Goal: Navigation & Orientation: Find specific page/section

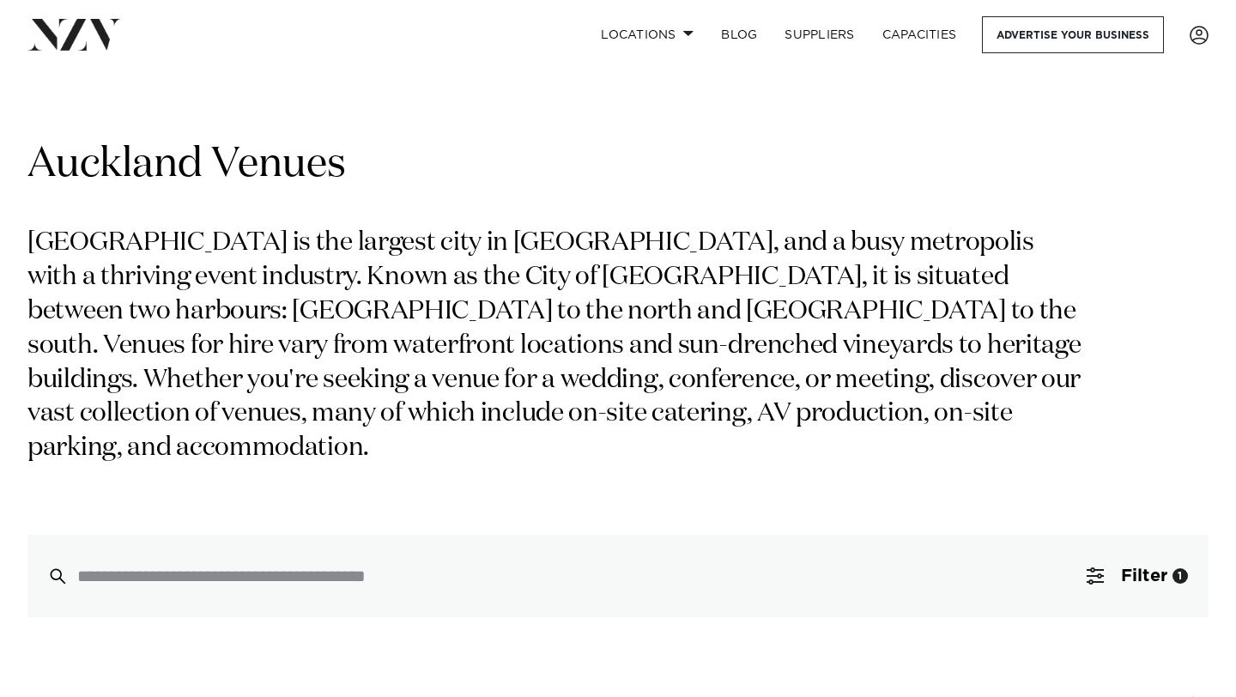
click at [270, 482] on div "Auckland Venues [GEOGRAPHIC_DATA] is the largest city in [GEOGRAPHIC_DATA], and…" at bounding box center [617, 377] width 1181 height 479
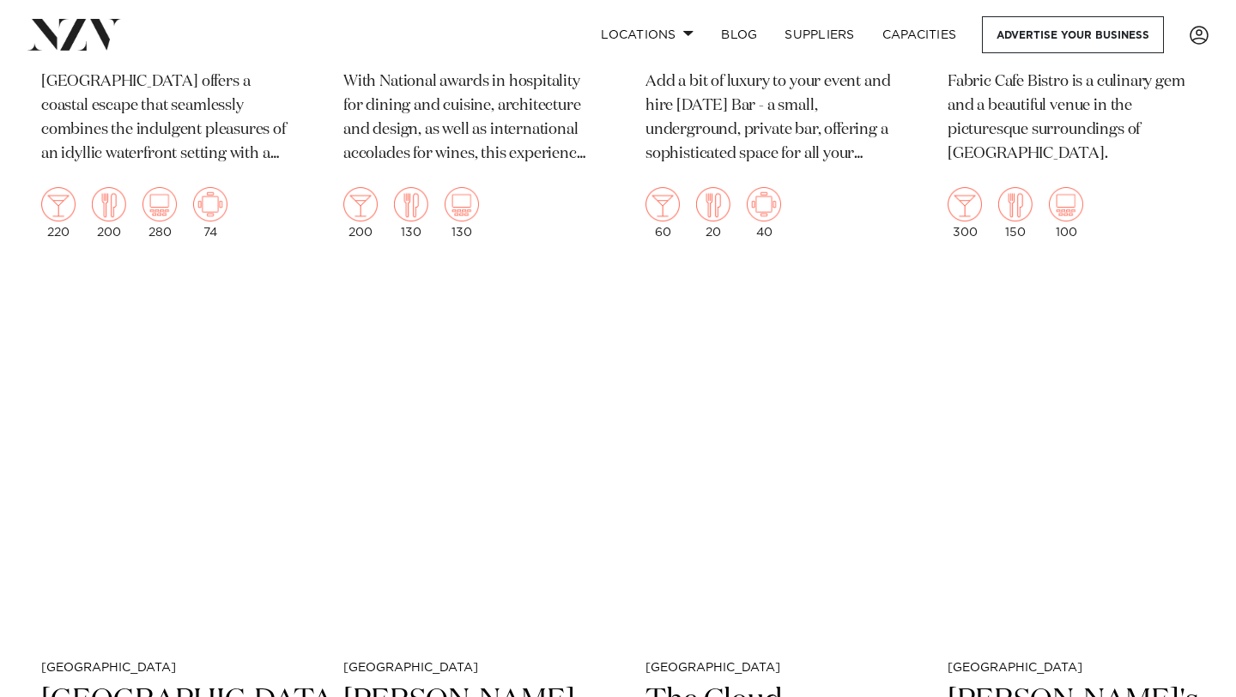
scroll to position [7227, 0]
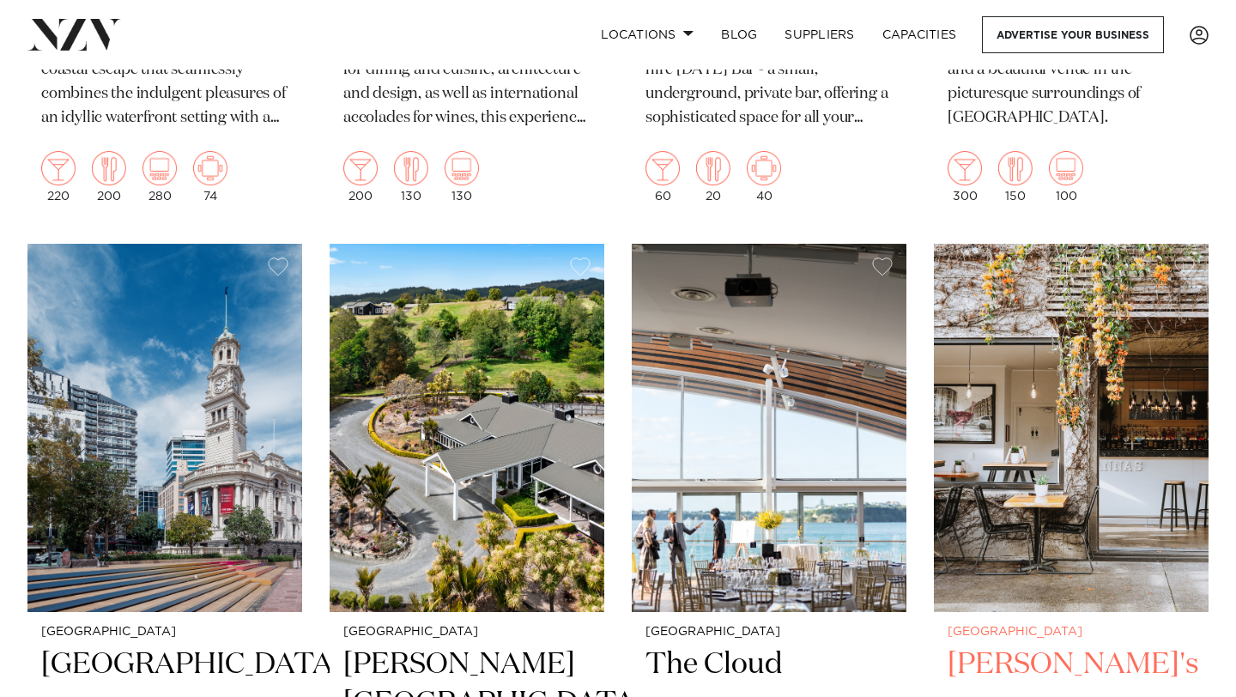
click at [1103, 326] on img at bounding box center [1071, 428] width 275 height 368
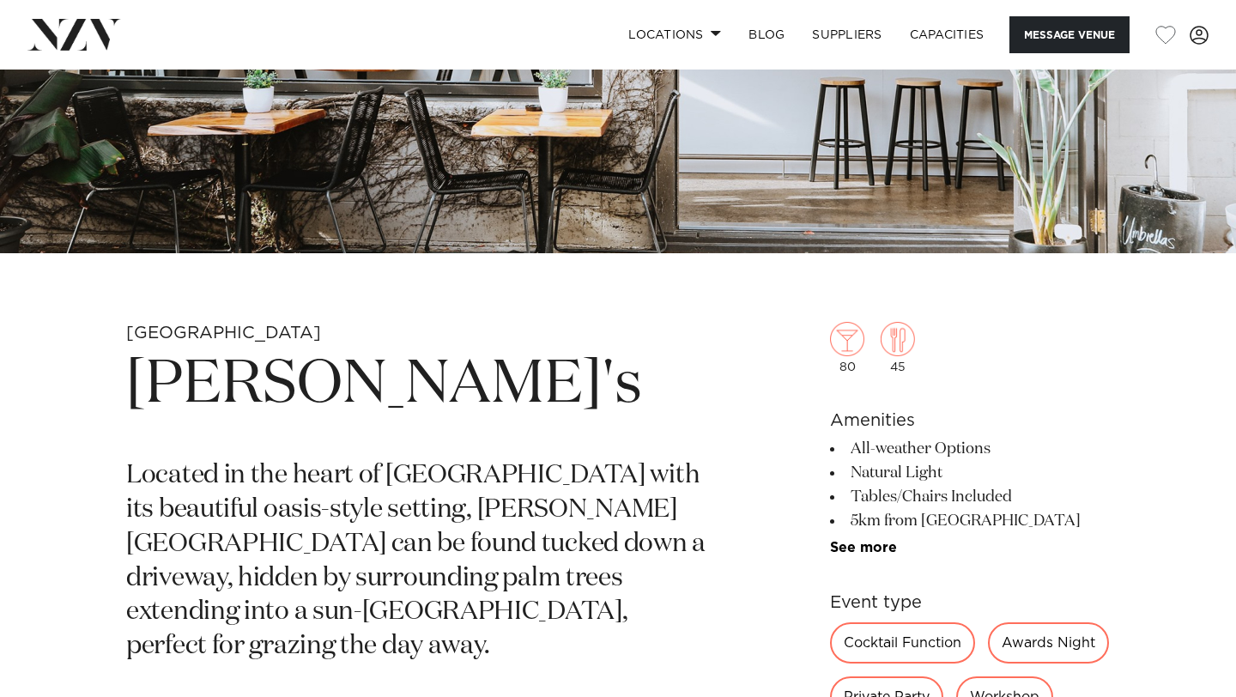
scroll to position [406, 0]
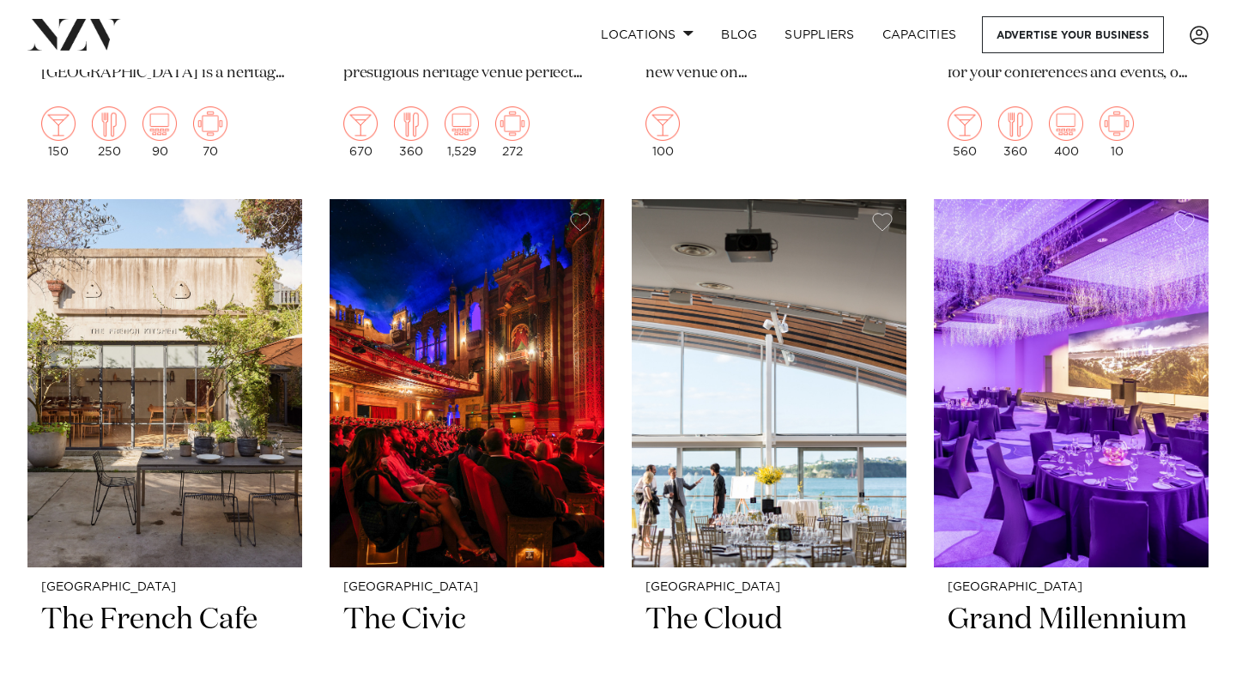
scroll to position [8783, 0]
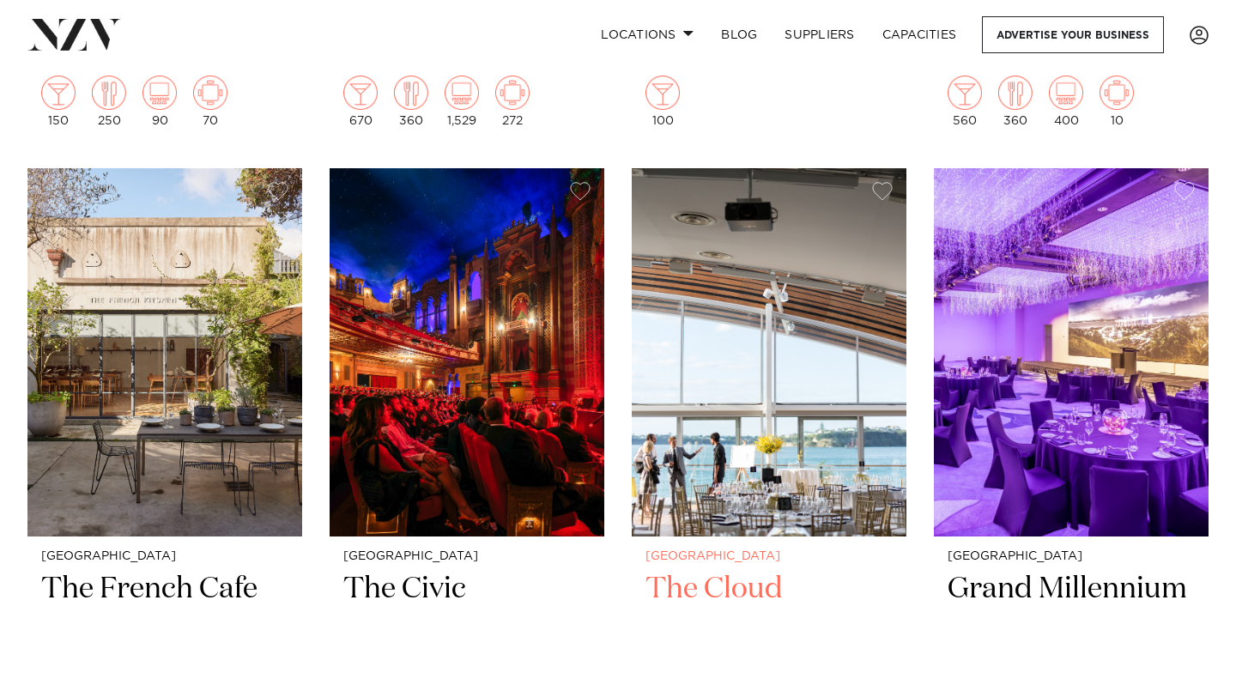
click at [770, 421] on img at bounding box center [769, 352] width 275 height 368
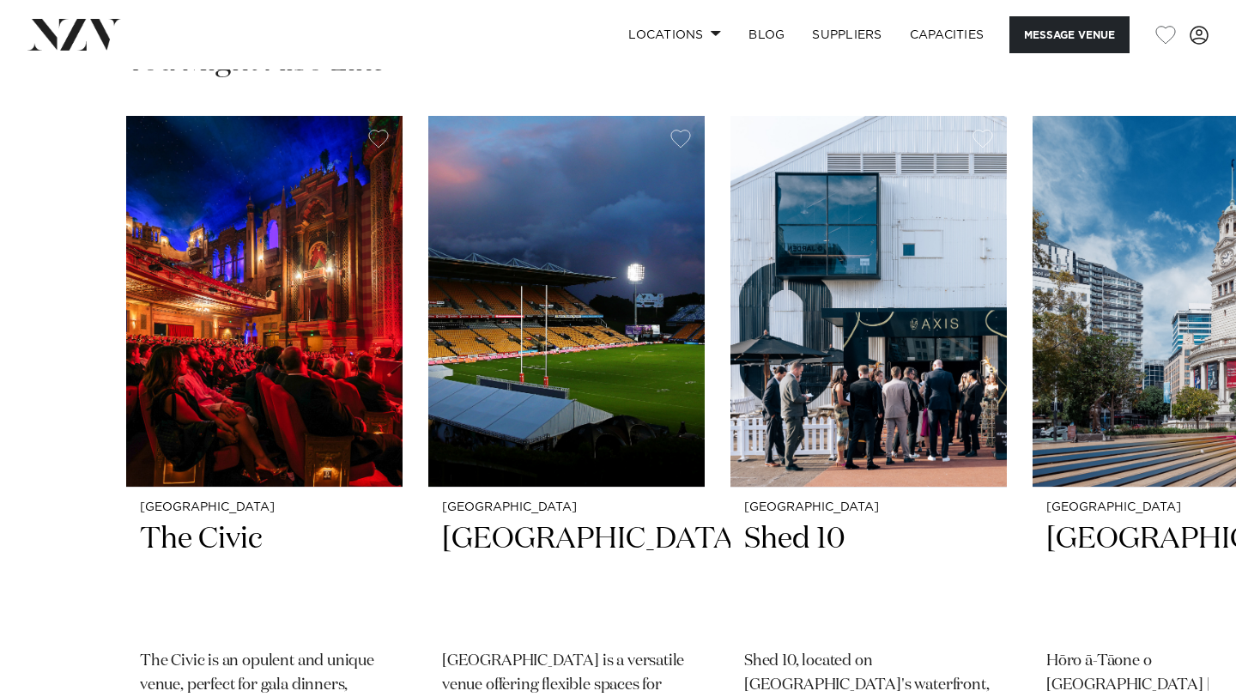
scroll to position [2591, 0]
